Goal: Find specific page/section: Find specific page/section

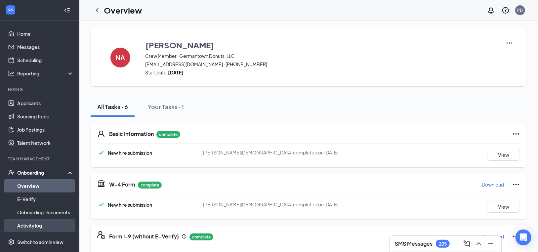
click at [30, 224] on link "Activity log" at bounding box center [45, 225] width 57 height 13
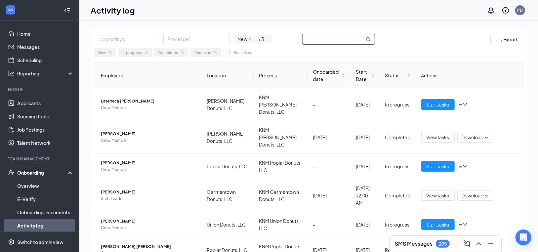
click at [328, 38] on input "text" at bounding box center [333, 39] width 62 height 10
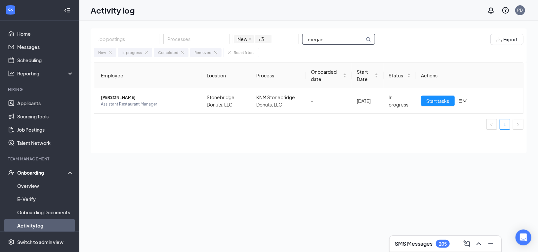
type input "megan"
